Goal: Entertainment & Leisure: Browse casually

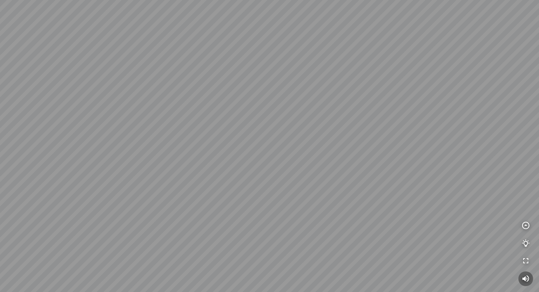
drag, startPoint x: 330, startPoint y: 184, endPoint x: 188, endPoint y: 165, distance: 142.6
click at [223, 169] on div at bounding box center [269, 146] width 539 height 292
drag, startPoint x: 179, startPoint y: 148, endPoint x: 309, endPoint y: 151, distance: 130.0
click at [293, 150] on div at bounding box center [269, 146] width 539 height 292
drag, startPoint x: 163, startPoint y: 168, endPoint x: 291, endPoint y: 143, distance: 130.5
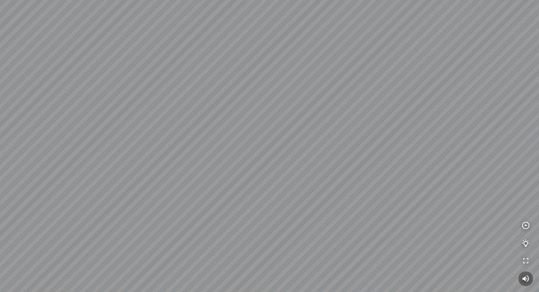
click at [241, 149] on div at bounding box center [269, 146] width 539 height 292
drag, startPoint x: 238, startPoint y: 142, endPoint x: 335, endPoint y: 91, distance: 110.2
click at [325, 95] on div at bounding box center [269, 146] width 539 height 292
drag, startPoint x: 277, startPoint y: 115, endPoint x: 404, endPoint y: 122, distance: 127.3
click at [395, 119] on div at bounding box center [269, 146] width 539 height 292
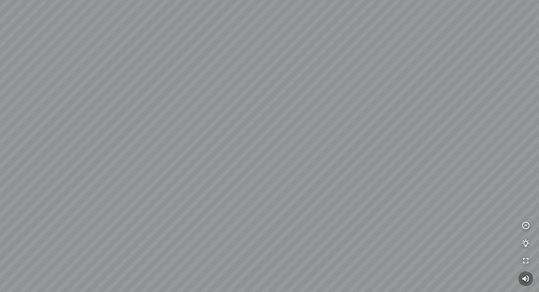
drag, startPoint x: 300, startPoint y: 105, endPoint x: 129, endPoint y: 170, distance: 183.2
click at [147, 166] on div at bounding box center [269, 146] width 539 height 292
drag, startPoint x: 363, startPoint y: 141, endPoint x: 174, endPoint y: 121, distance: 190.3
click at [206, 122] on div at bounding box center [269, 146] width 539 height 292
drag, startPoint x: 263, startPoint y: 116, endPoint x: 242, endPoint y: 250, distance: 135.4
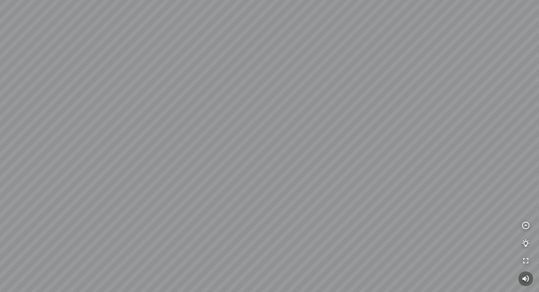
click at [242, 253] on div at bounding box center [269, 146] width 539 height 292
drag, startPoint x: 270, startPoint y: 222, endPoint x: 236, endPoint y: 179, distance: 54.6
click at [237, 179] on div at bounding box center [269, 146] width 539 height 292
drag, startPoint x: 325, startPoint y: 170, endPoint x: 431, endPoint y: 164, distance: 106.2
click at [412, 164] on div at bounding box center [269, 146] width 539 height 292
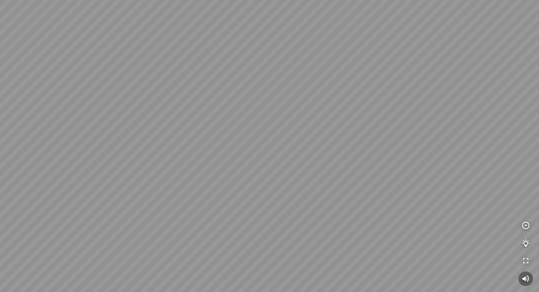
drag, startPoint x: 272, startPoint y: 173, endPoint x: 418, endPoint y: 149, distance: 147.7
click at [379, 154] on div at bounding box center [269, 146] width 539 height 292
drag, startPoint x: 391, startPoint y: 156, endPoint x: 203, endPoint y: 175, distance: 188.8
click at [203, 175] on div at bounding box center [269, 146] width 539 height 292
drag, startPoint x: 376, startPoint y: 154, endPoint x: 258, endPoint y: 184, distance: 121.1
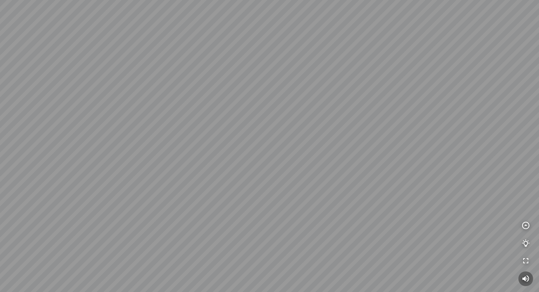
click at [285, 182] on div at bounding box center [269, 146] width 539 height 292
drag, startPoint x: 365, startPoint y: 181, endPoint x: 186, endPoint y: 142, distance: 183.5
click at [191, 144] on div at bounding box center [269, 146] width 539 height 292
drag, startPoint x: 277, startPoint y: 161, endPoint x: 158, endPoint y: 109, distance: 130.1
click at [167, 113] on div at bounding box center [269, 146] width 539 height 292
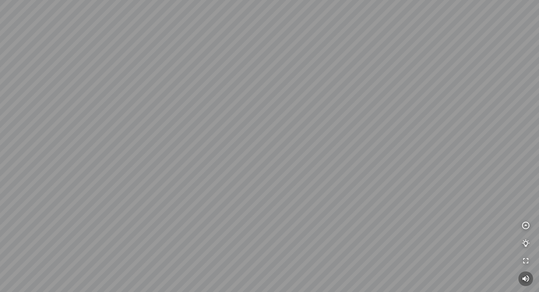
drag, startPoint x: 121, startPoint y: 112, endPoint x: 260, endPoint y: 97, distance: 139.3
click at [260, 97] on div at bounding box center [269, 146] width 539 height 292
drag, startPoint x: 190, startPoint y: 104, endPoint x: 346, endPoint y: 118, distance: 157.1
click at [309, 110] on div at bounding box center [269, 146] width 539 height 292
drag, startPoint x: 260, startPoint y: 122, endPoint x: 319, endPoint y: 218, distance: 112.7
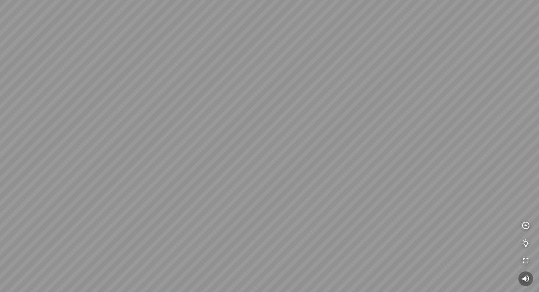
click at [319, 218] on div at bounding box center [269, 146] width 539 height 292
drag, startPoint x: 308, startPoint y: 172, endPoint x: 392, endPoint y: 174, distance: 84.7
click at [387, 174] on div at bounding box center [269, 146] width 539 height 292
drag, startPoint x: 318, startPoint y: 186, endPoint x: 275, endPoint y: 150, distance: 56.4
click at [275, 150] on div at bounding box center [269, 146] width 539 height 292
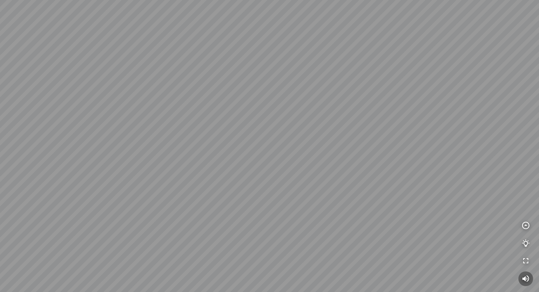
drag, startPoint x: 378, startPoint y: 146, endPoint x: 95, endPoint y: 158, distance: 283.0
click at [112, 159] on div at bounding box center [269, 146] width 539 height 292
drag, startPoint x: 114, startPoint y: 153, endPoint x: 249, endPoint y: 150, distance: 134.4
click at [248, 150] on div at bounding box center [269, 146] width 539 height 292
click at [193, 196] on div at bounding box center [269, 146] width 539 height 292
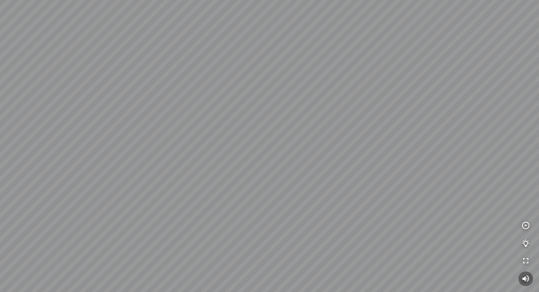
drag, startPoint x: 270, startPoint y: 146, endPoint x: 289, endPoint y: 150, distance: 19.6
click at [278, 148] on div at bounding box center [269, 146] width 539 height 292
drag, startPoint x: 258, startPoint y: 89, endPoint x: 268, endPoint y: 140, distance: 51.4
click at [268, 140] on div at bounding box center [269, 146] width 539 height 292
drag, startPoint x: 268, startPoint y: 140, endPoint x: 271, endPoint y: 109, distance: 31.4
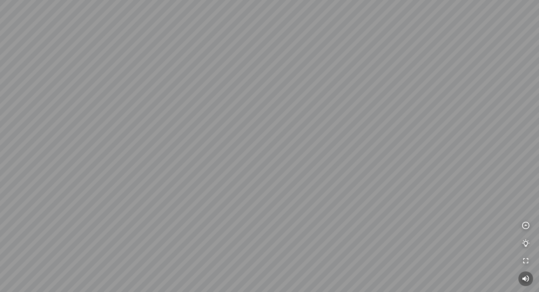
click at [271, 109] on div at bounding box center [269, 146] width 539 height 292
drag, startPoint x: 280, startPoint y: 81, endPoint x: 269, endPoint y: 110, distance: 30.4
click at [269, 110] on div at bounding box center [269, 146] width 539 height 292
drag, startPoint x: 170, startPoint y: 169, endPoint x: 361, endPoint y: 79, distance: 210.8
click at [361, 79] on div at bounding box center [269, 146] width 539 height 292
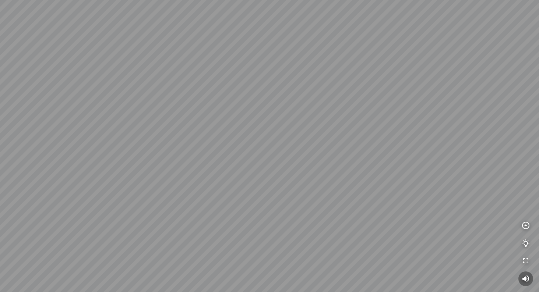
drag, startPoint x: 245, startPoint y: 120, endPoint x: 251, endPoint y: 149, distance: 29.7
click at [251, 149] on div at bounding box center [269, 146] width 539 height 292
drag, startPoint x: 251, startPoint y: 149, endPoint x: 373, endPoint y: 132, distance: 123.1
click at [365, 132] on div at bounding box center [269, 146] width 539 height 292
drag, startPoint x: 373, startPoint y: 132, endPoint x: 168, endPoint y: 147, distance: 206.0
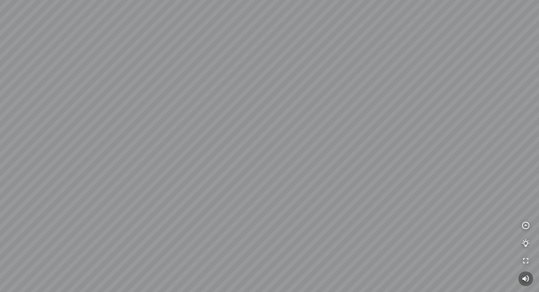
click at [171, 147] on div at bounding box center [269, 146] width 539 height 292
drag, startPoint x: 224, startPoint y: 151, endPoint x: 152, endPoint y: 180, distance: 78.1
click at [152, 180] on div at bounding box center [269, 146] width 539 height 292
drag, startPoint x: 294, startPoint y: 200, endPoint x: 163, endPoint y: 202, distance: 131.1
click at [190, 202] on div at bounding box center [269, 146] width 539 height 292
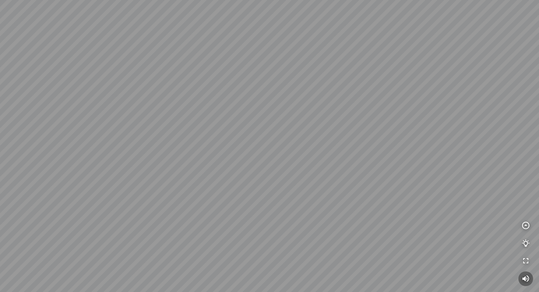
drag, startPoint x: 224, startPoint y: 177, endPoint x: 216, endPoint y: 226, distance: 50.0
click at [218, 225] on div at bounding box center [269, 146] width 539 height 292
drag, startPoint x: 215, startPoint y: 221, endPoint x: 243, endPoint y: 190, distance: 41.7
click at [243, 190] on div at bounding box center [269, 146] width 539 height 292
click at [234, 193] on div at bounding box center [269, 146] width 539 height 292
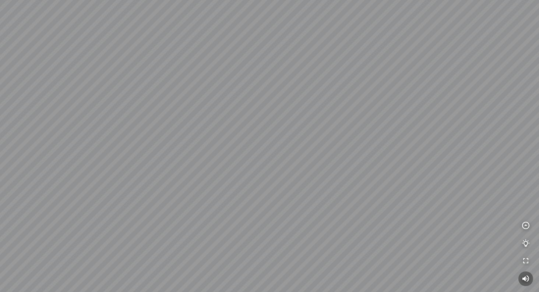
click at [234, 193] on div at bounding box center [269, 146] width 539 height 292
drag, startPoint x: 229, startPoint y: 200, endPoint x: 314, endPoint y: 174, distance: 88.6
click at [309, 174] on div at bounding box center [269, 146] width 539 height 292
drag, startPoint x: 220, startPoint y: 176, endPoint x: 413, endPoint y: 159, distance: 193.6
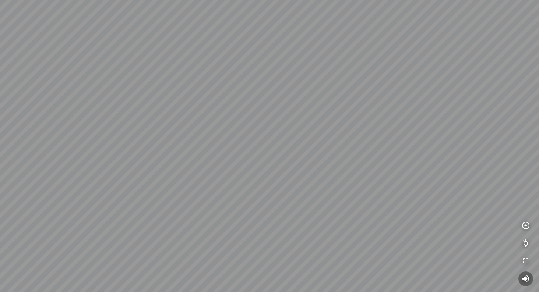
click at [382, 156] on div at bounding box center [269, 146] width 539 height 292
drag, startPoint x: 404, startPoint y: 163, endPoint x: 197, endPoint y: 172, distance: 207.8
click at [206, 171] on div at bounding box center [269, 146] width 539 height 292
drag, startPoint x: 305, startPoint y: 157, endPoint x: 257, endPoint y: 190, distance: 58.8
click at [257, 190] on div at bounding box center [269, 146] width 539 height 292
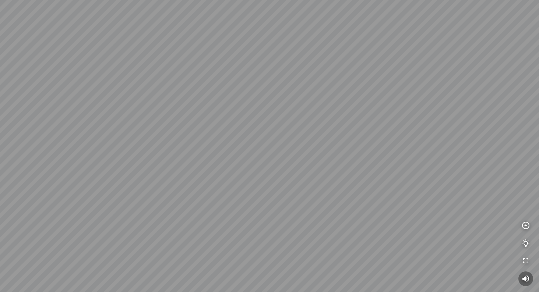
drag, startPoint x: 261, startPoint y: 177, endPoint x: 281, endPoint y: 176, distance: 19.6
click at [281, 176] on div at bounding box center [269, 146] width 539 height 292
click at [286, 41] on div at bounding box center [269, 146] width 539 height 292
drag, startPoint x: 281, startPoint y: 122, endPoint x: 135, endPoint y: 34, distance: 170.6
click at [135, 34] on div at bounding box center [269, 146] width 539 height 292
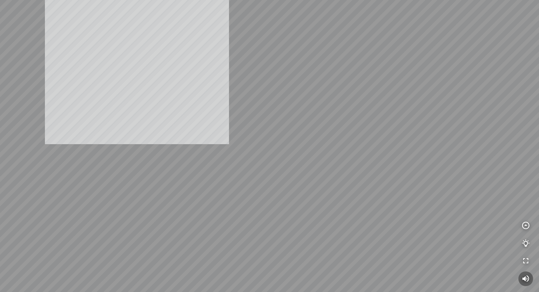
drag, startPoint x: 137, startPoint y: 52, endPoint x: 179, endPoint y: 185, distance: 139.3
click at [179, 185] on div at bounding box center [269, 146] width 539 height 292
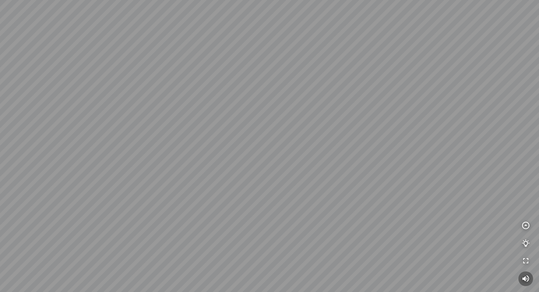
drag, startPoint x: 181, startPoint y: 134, endPoint x: 180, endPoint y: 117, distance: 16.6
click at [180, 117] on div at bounding box center [269, 146] width 539 height 292
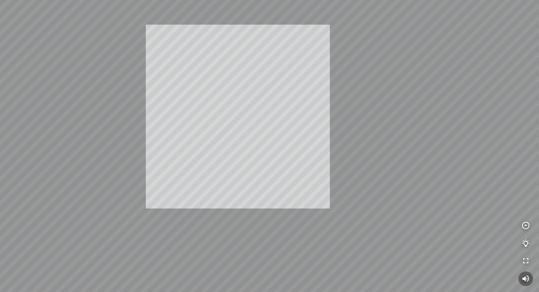
click at [271, 120] on div "INFO: krpano 1.20.8 (build 2020-09-15) INFO: HTML5/Desktop - Microsoft Edge 139…" at bounding box center [269, 146] width 539 height 292
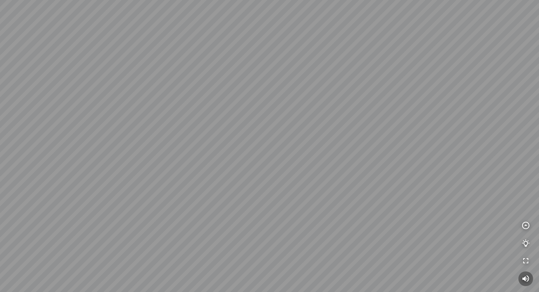
drag, startPoint x: 271, startPoint y: 120, endPoint x: 356, endPoint y: 98, distance: 88.1
click at [351, 99] on div at bounding box center [269, 146] width 539 height 292
drag, startPoint x: 362, startPoint y: 120, endPoint x: 166, endPoint y: 149, distance: 197.6
click at [166, 149] on div at bounding box center [269, 146] width 539 height 292
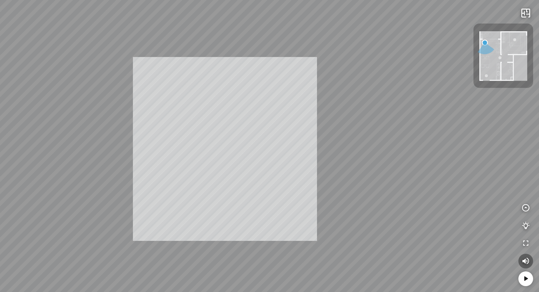
click at [192, 155] on div "INFO: krpano 1.20.8 (build [DATE]) INFO: HTML5/Desktop - Microsoft Edge 139.0 -…" at bounding box center [269, 146] width 539 height 292
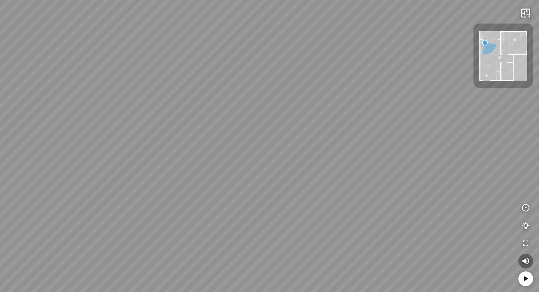
drag, startPoint x: 244, startPoint y: 126, endPoint x: 305, endPoint y: 154, distance: 66.7
click at [305, 154] on div at bounding box center [269, 146] width 539 height 292
drag, startPoint x: 262, startPoint y: 146, endPoint x: 339, endPoint y: 139, distance: 78.0
click at [339, 139] on div at bounding box center [269, 146] width 539 height 292
drag, startPoint x: 315, startPoint y: 130, endPoint x: 266, endPoint y: 151, distance: 53.0
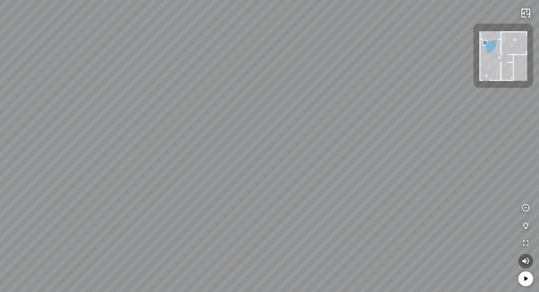
click at [266, 151] on div at bounding box center [269, 146] width 539 height 292
drag, startPoint x: 265, startPoint y: 135, endPoint x: 398, endPoint y: 153, distance: 133.8
click at [390, 151] on div at bounding box center [269, 146] width 539 height 292
drag, startPoint x: 361, startPoint y: 168, endPoint x: 366, endPoint y: 132, distance: 36.0
click at [366, 132] on div at bounding box center [269, 146] width 539 height 292
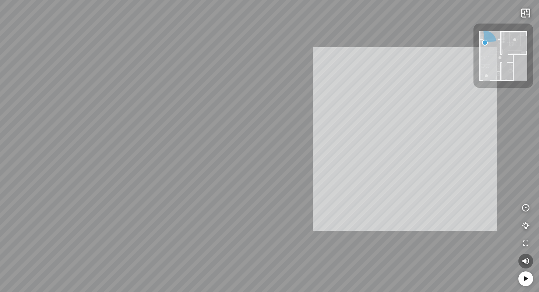
click at [352, 141] on div "INFO: krpano 1.20.8 (build [DATE]) INFO: HTML5/Desktop - Microsoft Edge 139.0 -…" at bounding box center [269, 146] width 539 height 292
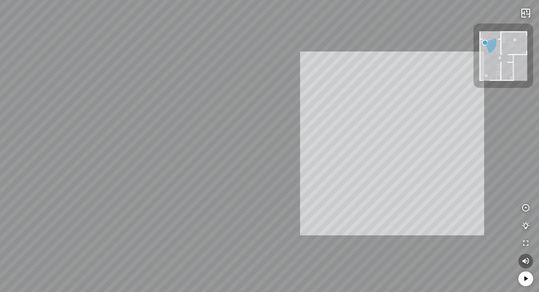
click at [437, 145] on div "INFO: krpano 1.20.8 (build [DATE]) INFO: HTML5/Desktop - Microsoft Edge 139.0 -…" at bounding box center [269, 146] width 539 height 292
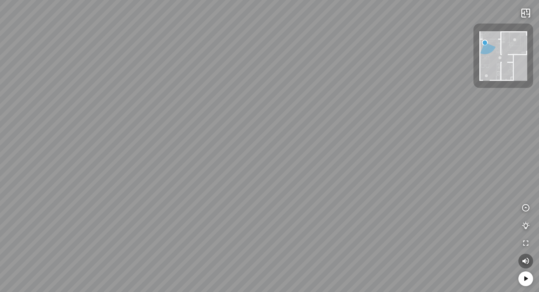
drag, startPoint x: 378, startPoint y: 151, endPoint x: 300, endPoint y: 152, distance: 78.4
click at [300, 152] on div at bounding box center [269, 146] width 539 height 292
click at [525, 16] on icon "button" at bounding box center [525, 13] width 9 height 9
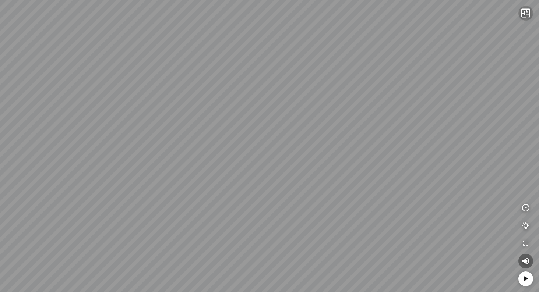
click at [525, 16] on icon "button" at bounding box center [525, 13] width 9 height 9
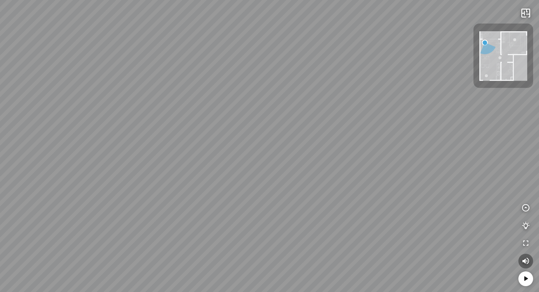
click at [515, 40] on div at bounding box center [514, 39] width 3 height 3
click at [515, 39] on div at bounding box center [503, 56] width 60 height 64
drag, startPoint x: 332, startPoint y: 106, endPoint x: 232, endPoint y: 45, distance: 117.6
click at [237, 50] on div "Living Room" at bounding box center [269, 146] width 539 height 292
drag, startPoint x: 184, startPoint y: 86, endPoint x: 443, endPoint y: 59, distance: 259.6
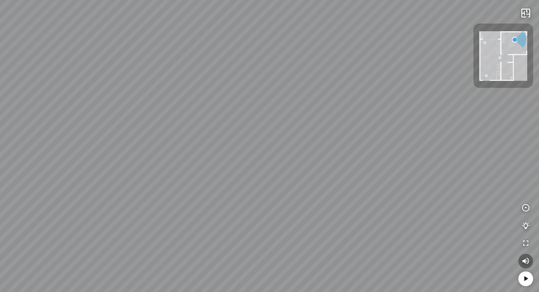
click at [402, 56] on div "Living Room" at bounding box center [269, 146] width 539 height 292
drag, startPoint x: 249, startPoint y: 91, endPoint x: 175, endPoint y: 187, distance: 120.3
click at [179, 187] on div "Living Room" at bounding box center [269, 146] width 539 height 292
drag, startPoint x: 135, startPoint y: 178, endPoint x: 369, endPoint y: 177, distance: 233.8
click at [367, 177] on div "Living Room" at bounding box center [269, 146] width 539 height 292
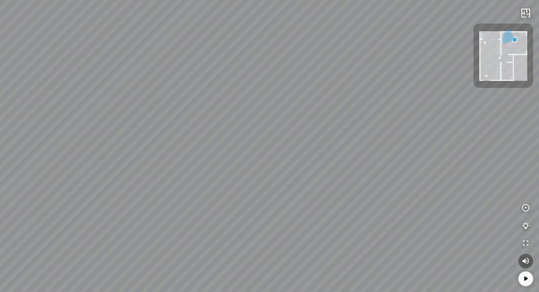
drag, startPoint x: 271, startPoint y: 174, endPoint x: 456, endPoint y: 194, distance: 186.7
click at [465, 194] on div "Living Room" at bounding box center [269, 146] width 539 height 292
drag, startPoint x: 440, startPoint y: 193, endPoint x: 277, endPoint y: 88, distance: 194.0
click at [282, 88] on div "Living Room" at bounding box center [269, 146] width 539 height 292
drag, startPoint x: 359, startPoint y: 100, endPoint x: 147, endPoint y: 145, distance: 217.7
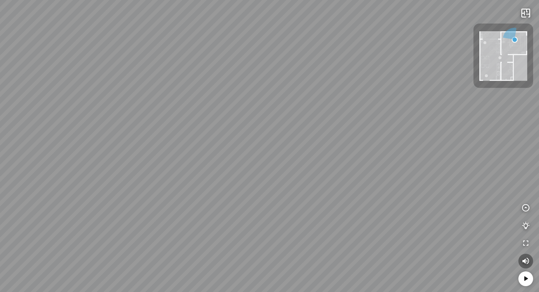
click at [157, 142] on div "Living Room" at bounding box center [269, 146] width 539 height 292
drag, startPoint x: 227, startPoint y: 141, endPoint x: 225, endPoint y: 0, distance: 141.0
click at [225, 5] on div "Living Room" at bounding box center [269, 146] width 539 height 292
drag, startPoint x: 198, startPoint y: 122, endPoint x: 446, endPoint y: 8, distance: 272.8
click at [401, 18] on div "Living Room" at bounding box center [269, 146] width 539 height 292
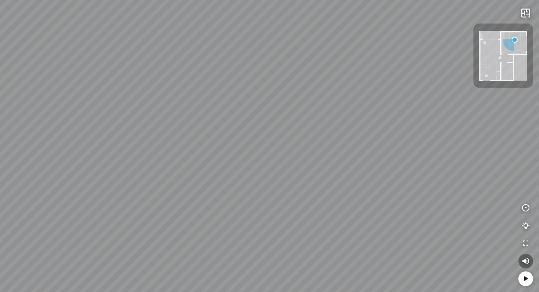
drag, startPoint x: 308, startPoint y: 15, endPoint x: 539, endPoint y: 279, distance: 350.4
click at [539, 279] on html "Living Room INFO: krpano 1.20.8 (build 2020-09-15) INFO: HTML5/Desktop - Micros…" at bounding box center [269, 146] width 539 height 292
drag, startPoint x: 331, startPoint y: 197, endPoint x: 529, endPoint y: 226, distance: 200.2
click at [535, 226] on div "Living Room" at bounding box center [269, 146] width 539 height 292
drag, startPoint x: 309, startPoint y: 183, endPoint x: 490, endPoint y: 271, distance: 200.6
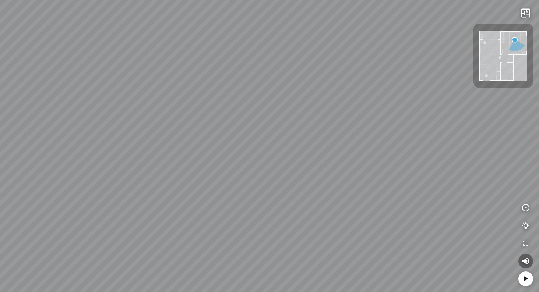
click at [490, 271] on div "Living Room" at bounding box center [269, 146] width 539 height 292
drag, startPoint x: 355, startPoint y: 175, endPoint x: 458, endPoint y: 96, distance: 129.9
click at [436, 105] on div "Living Room" at bounding box center [269, 146] width 539 height 292
drag, startPoint x: 309, startPoint y: 85, endPoint x: 528, endPoint y: 152, distance: 228.6
click at [525, 151] on div "Living Room" at bounding box center [269, 146] width 539 height 292
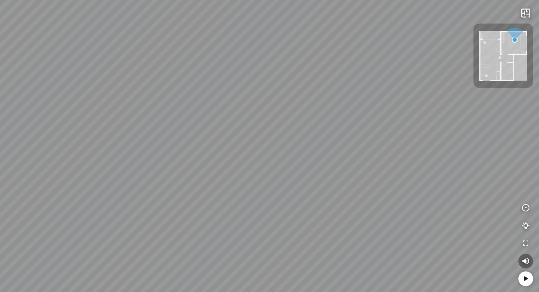
drag, startPoint x: 359, startPoint y: 159, endPoint x: 444, endPoint y: 159, distance: 85.1
click at [444, 159] on div "Living Room" at bounding box center [269, 146] width 539 height 292
drag, startPoint x: 409, startPoint y: 153, endPoint x: 369, endPoint y: 134, distance: 44.5
click at [369, 134] on div "Living Room" at bounding box center [269, 146] width 539 height 292
click at [501, 57] on div at bounding box center [500, 57] width 3 height 3
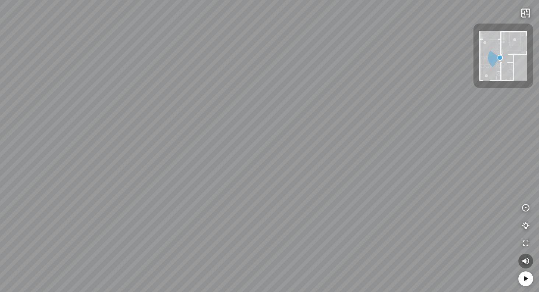
drag, startPoint x: 346, startPoint y: 96, endPoint x: 388, endPoint y: 26, distance: 81.2
click at [390, 26] on div "Bedroom" at bounding box center [269, 146] width 539 height 292
drag, startPoint x: 409, startPoint y: 99, endPoint x: 465, endPoint y: 97, distance: 56.4
click at [477, 92] on div "Bedroom" at bounding box center [269, 146] width 539 height 292
drag, startPoint x: 352, startPoint y: 102, endPoint x: 381, endPoint y: 127, distance: 38.2
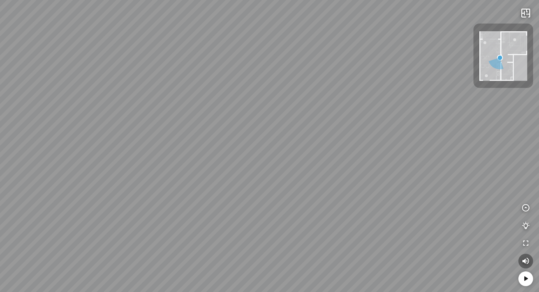
click at [381, 127] on div "Bedroom" at bounding box center [269, 146] width 539 height 292
drag, startPoint x: 454, startPoint y: 144, endPoint x: 272, endPoint y: 120, distance: 184.3
click at [281, 121] on div "Bedroom" at bounding box center [269, 146] width 539 height 292
drag, startPoint x: 311, startPoint y: 141, endPoint x: 163, endPoint y: 133, distance: 147.9
click at [189, 134] on div "Bedroom" at bounding box center [269, 146] width 539 height 292
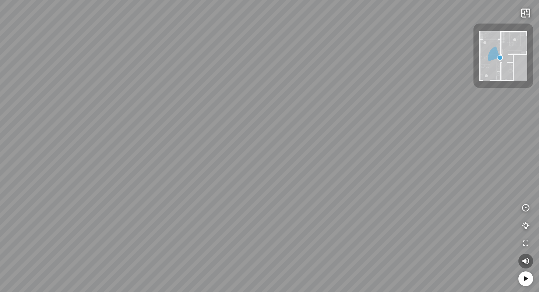
drag, startPoint x: 296, startPoint y: 153, endPoint x: 161, endPoint y: 140, distance: 135.0
click at [176, 142] on div "Bedroom" at bounding box center [269, 146] width 539 height 292
drag, startPoint x: 230, startPoint y: 135, endPoint x: 334, endPoint y: 112, distance: 107.1
click at [334, 112] on div "Bedroom" at bounding box center [269, 146] width 539 height 292
drag, startPoint x: 235, startPoint y: 175, endPoint x: 218, endPoint y: 82, distance: 94.8
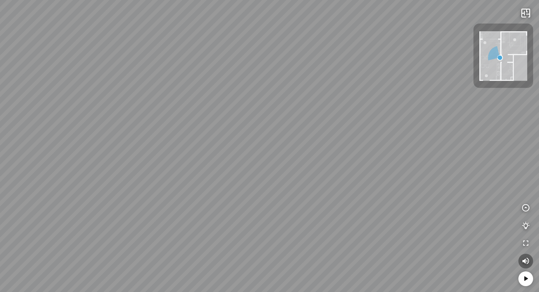
click at [218, 82] on div "Bedroom" at bounding box center [269, 146] width 539 height 292
drag, startPoint x: 218, startPoint y: 82, endPoint x: 352, endPoint y: 181, distance: 166.7
click at [358, 180] on div "Bedroom" at bounding box center [269, 146] width 539 height 292
drag, startPoint x: 248, startPoint y: 144, endPoint x: 346, endPoint y: 210, distance: 117.6
click at [339, 203] on div "Bedroom" at bounding box center [269, 146] width 539 height 292
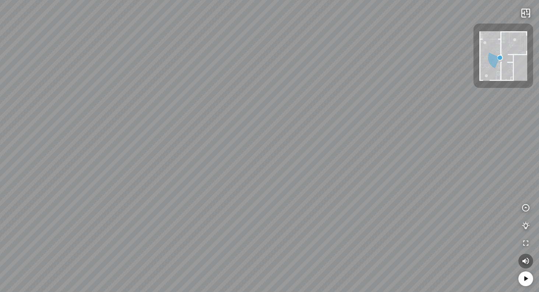
drag, startPoint x: 279, startPoint y: 152, endPoint x: 268, endPoint y: 215, distance: 64.4
click at [268, 215] on div "Bedroom" at bounding box center [269, 146] width 539 height 292
drag
click at [217, 199] on div "Bedroom" at bounding box center [269, 146] width 539 height 292
click at [327, 158] on div "Bedroom" at bounding box center [269, 146] width 539 height 292
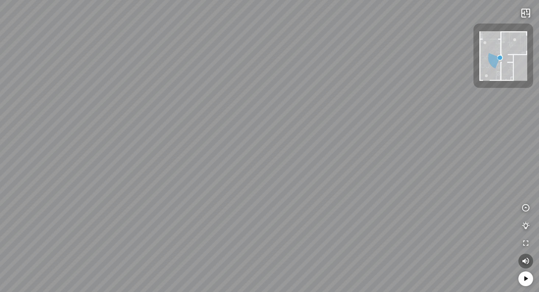
click at [384, 87] on div "Bedroom" at bounding box center [269, 146] width 539 height 292
click at [406, 90] on div "Bedroom" at bounding box center [269, 146] width 539 height 292
click at [446, 218] on div "Bedroom" at bounding box center [269, 146] width 539 height 292
click at [179, 162] on div at bounding box center [181, 162] width 13 height 13
click at [371, 107] on div "Living Room" at bounding box center [269, 146] width 539 height 292
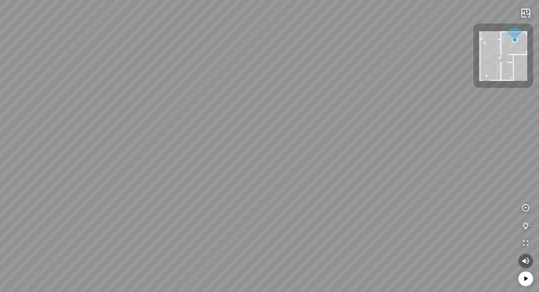
click at [423, 96] on div "Living Room" at bounding box center [269, 146] width 539 height 292
click at [452, 245] on div "Living Room" at bounding box center [269, 146] width 539 height 292
click at [497, 163] on div "Living Room" at bounding box center [269, 146] width 539 height 292
click at [489, 123] on div at bounding box center [486, 124] width 13 height 13
click at [396, 129] on div at bounding box center [269, 146] width 539 height 292
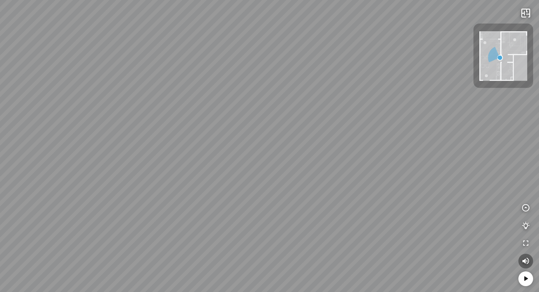
click at [416, 137] on div "Bedroom" at bounding box center [269, 146] width 539 height 292
click at [358, 146] on div "Bedroom" at bounding box center [269, 146] width 539 height 292
click at [487, 75] on div at bounding box center [486, 75] width 3 height 3
drag, startPoint x: 268, startPoint y: 201, endPoint x: 459, endPoint y: 142, distance: 199.5
click at [441, 145] on div at bounding box center [269, 146] width 539 height 292
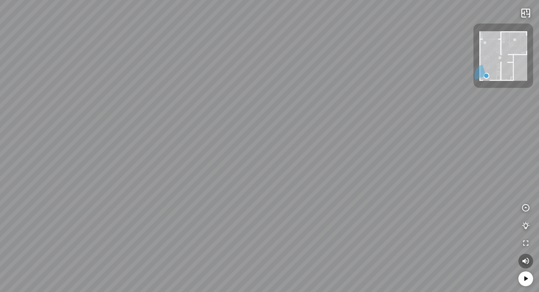
drag, startPoint x: 282, startPoint y: 146, endPoint x: 387, endPoint y: 204, distance: 120.5
click at [383, 202] on div at bounding box center [269, 146] width 539 height 292
drag, startPoint x: 324, startPoint y: 158, endPoint x: 278, endPoint y: 183, distance: 52.2
click at [288, 183] on div at bounding box center [269, 146] width 539 height 292
drag, startPoint x: 278, startPoint y: 183, endPoint x: 276, endPoint y: 153, distance: 30.2
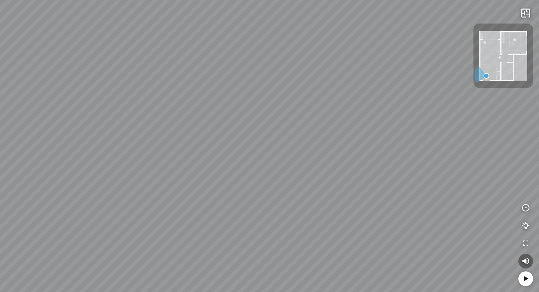
click at [276, 153] on div at bounding box center [269, 146] width 539 height 292
drag, startPoint x: 295, startPoint y: 165, endPoint x: 329, endPoint y: 80, distance: 91.7
click at [321, 94] on div at bounding box center [269, 146] width 539 height 292
drag, startPoint x: 401, startPoint y: 109, endPoint x: 202, endPoint y: 170, distance: 208.1
click at [207, 169] on div at bounding box center [269, 146] width 539 height 292
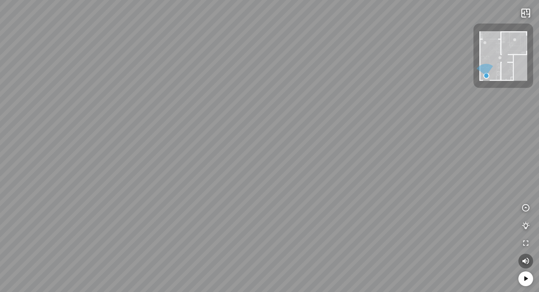
drag, startPoint x: 421, startPoint y: 182, endPoint x: 199, endPoint y: 124, distance: 229.1
click at [243, 129] on div at bounding box center [269, 146] width 539 height 292
drag, startPoint x: 365, startPoint y: 129, endPoint x: 105, endPoint y: 145, distance: 260.8
click at [112, 147] on div at bounding box center [269, 146] width 539 height 292
drag, startPoint x: 150, startPoint y: 134, endPoint x: 311, endPoint y: 97, distance: 165.4
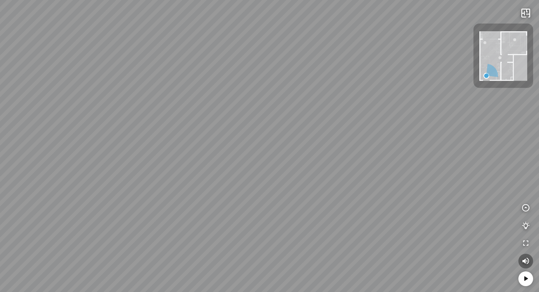
click at [297, 102] on div at bounding box center [269, 146] width 539 height 292
drag, startPoint x: 288, startPoint y: 113, endPoint x: 408, endPoint y: 183, distance: 139.9
click at [408, 183] on div at bounding box center [269, 146] width 539 height 292
drag, startPoint x: 371, startPoint y: 176, endPoint x: 265, endPoint y: 157, distance: 107.0
click at [273, 158] on div at bounding box center [269, 146] width 539 height 292
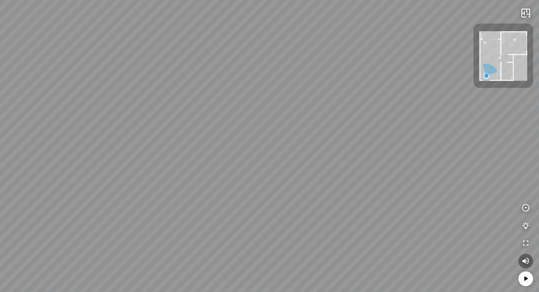
drag, startPoint x: 220, startPoint y: 152, endPoint x: 290, endPoint y: 236, distance: 109.6
click at [290, 236] on div at bounding box center [269, 146] width 539 height 292
drag, startPoint x: 291, startPoint y: 213, endPoint x: 330, endPoint y: 140, distance: 82.4
click at [328, 145] on div at bounding box center [269, 146] width 539 height 292
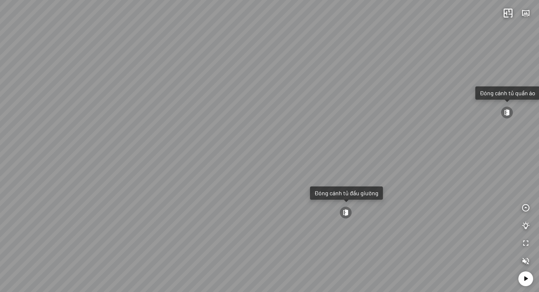
drag, startPoint x: 262, startPoint y: 134, endPoint x: 139, endPoint y: 108, distance: 126.1
click at [140, 108] on div "Livingroom Đóng cánh tủ quần áo Đóng cánh tủ đầu giường Bathroom" at bounding box center [269, 146] width 539 height 292
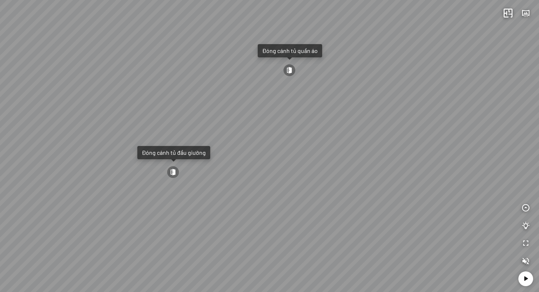
drag, startPoint x: 194, startPoint y: 112, endPoint x: 310, endPoint y: 123, distance: 116.4
click at [300, 121] on div "Livingroom Đóng cánh tủ quần áo Đóng cánh tủ đầu giường Bathroom" at bounding box center [269, 146] width 539 height 292
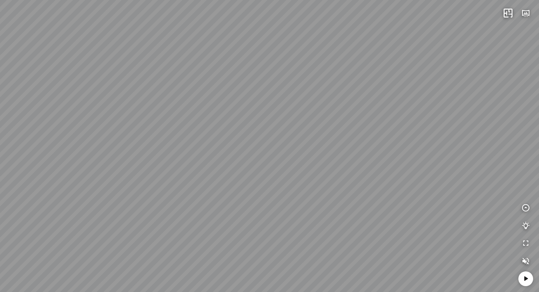
drag, startPoint x: 210, startPoint y: 126, endPoint x: 404, endPoint y: 122, distance: 194.1
click at [363, 122] on div "Livingroom Đóng cánh tủ quần áo Đóng cánh tủ đầu giường Bathroom" at bounding box center [269, 146] width 539 height 292
drag, startPoint x: 329, startPoint y: 126, endPoint x: 255, endPoint y: 147, distance: 77.3
click at [255, 147] on div "Livingroom Đóng cánh tủ quần áo Đóng cánh tủ đầu giường Bathroom" at bounding box center [269, 146] width 539 height 292
drag, startPoint x: 304, startPoint y: 148, endPoint x: 471, endPoint y: 143, distance: 167.6
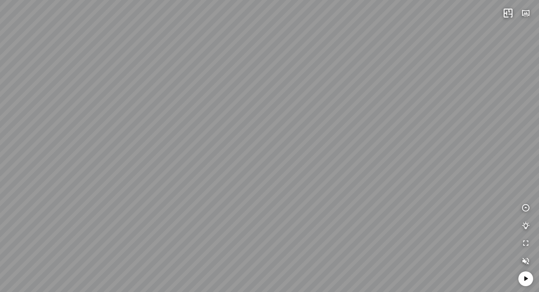
click at [437, 142] on div "Livingroom Đóng cánh tủ quần áo Đóng cánh tủ đầu giường Bathroom" at bounding box center [269, 146] width 539 height 292
drag, startPoint x: 306, startPoint y: 145, endPoint x: 424, endPoint y: 138, distance: 118.4
click at [416, 138] on div "Livingroom Đóng cánh tủ quần áo Đóng cánh tủ đầu giường Bathroom" at bounding box center [269, 146] width 539 height 292
drag, startPoint x: 293, startPoint y: 144, endPoint x: 433, endPoint y: 133, distance: 141.0
click at [433, 133] on div "Livingroom Đóng cánh tủ quần áo Đóng cánh tủ đầu giường Bathroom" at bounding box center [269, 146] width 539 height 292
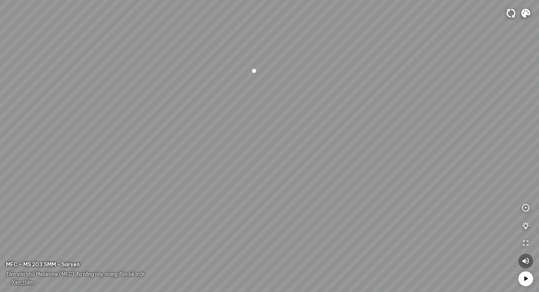
click at [404, 68] on div at bounding box center [269, 146] width 539 height 292
drag, startPoint x: 375, startPoint y: 56, endPoint x: 250, endPoint y: 135, distance: 148.4
click at [250, 135] on div at bounding box center [269, 146] width 539 height 292
drag, startPoint x: 413, startPoint y: 120, endPoint x: 221, endPoint y: 149, distance: 194.0
click at [224, 149] on div at bounding box center [269, 146] width 539 height 292
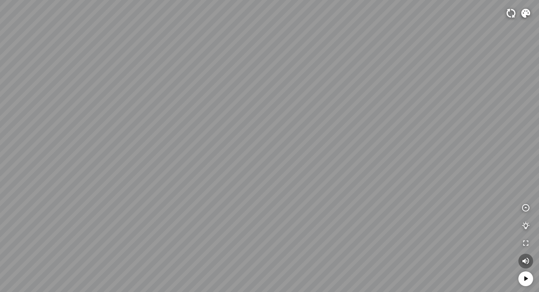
drag, startPoint x: 393, startPoint y: 135, endPoint x: 176, endPoint y: 140, distance: 217.3
click at [222, 140] on div at bounding box center [269, 146] width 539 height 292
drag, startPoint x: 304, startPoint y: 131, endPoint x: 155, endPoint y: 196, distance: 162.6
click at [156, 196] on div at bounding box center [269, 146] width 539 height 292
drag, startPoint x: 327, startPoint y: 145, endPoint x: 223, endPoint y: 146, distance: 104.6
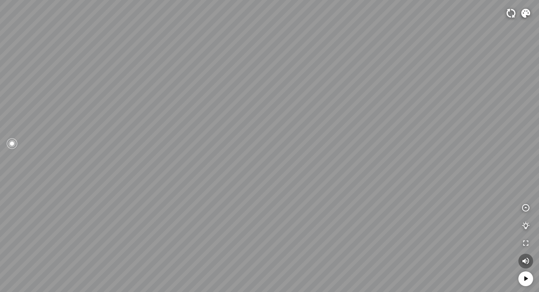
click at [230, 146] on div at bounding box center [269, 146] width 539 height 292
drag, startPoint x: 223, startPoint y: 146, endPoint x: 372, endPoint y: 78, distance: 163.8
click at [345, 87] on div at bounding box center [269, 146] width 539 height 292
